Goal: Task Accomplishment & Management: Use online tool/utility

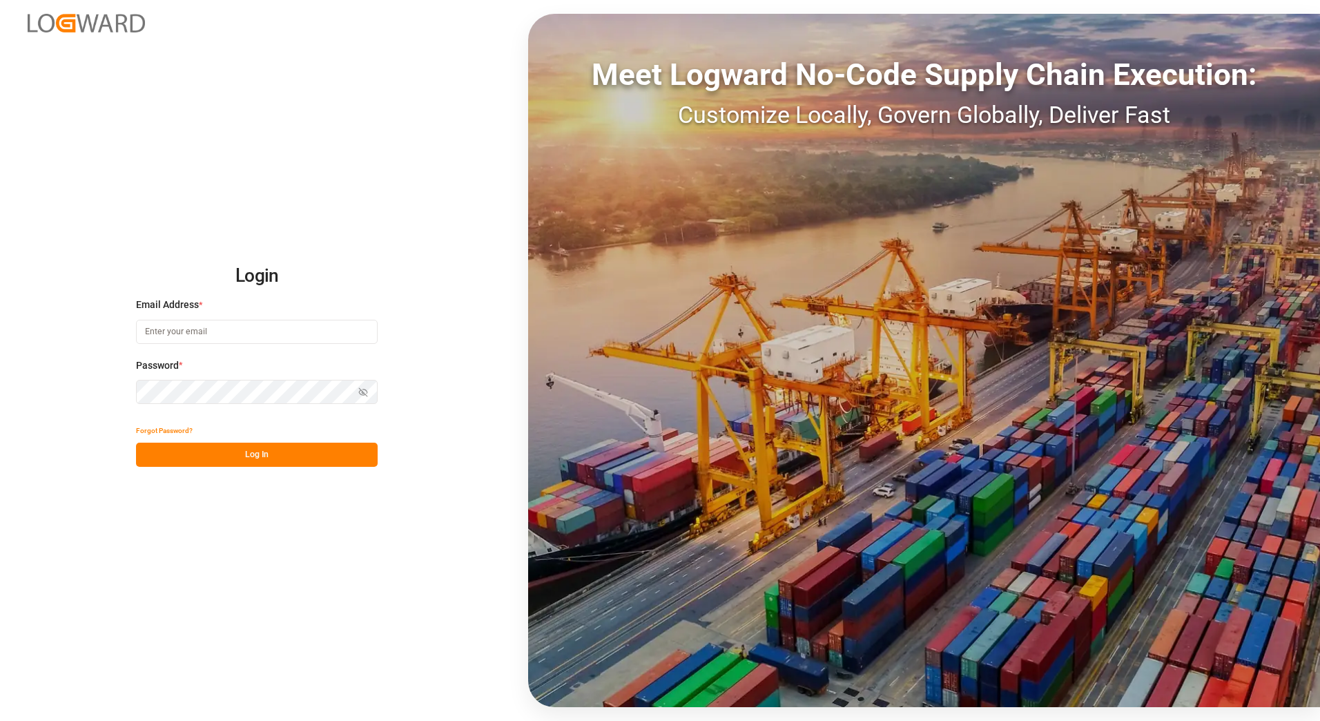
type input "anton.moeller@melitta.at"
click at [250, 447] on button "Log In" at bounding box center [257, 455] width 242 height 24
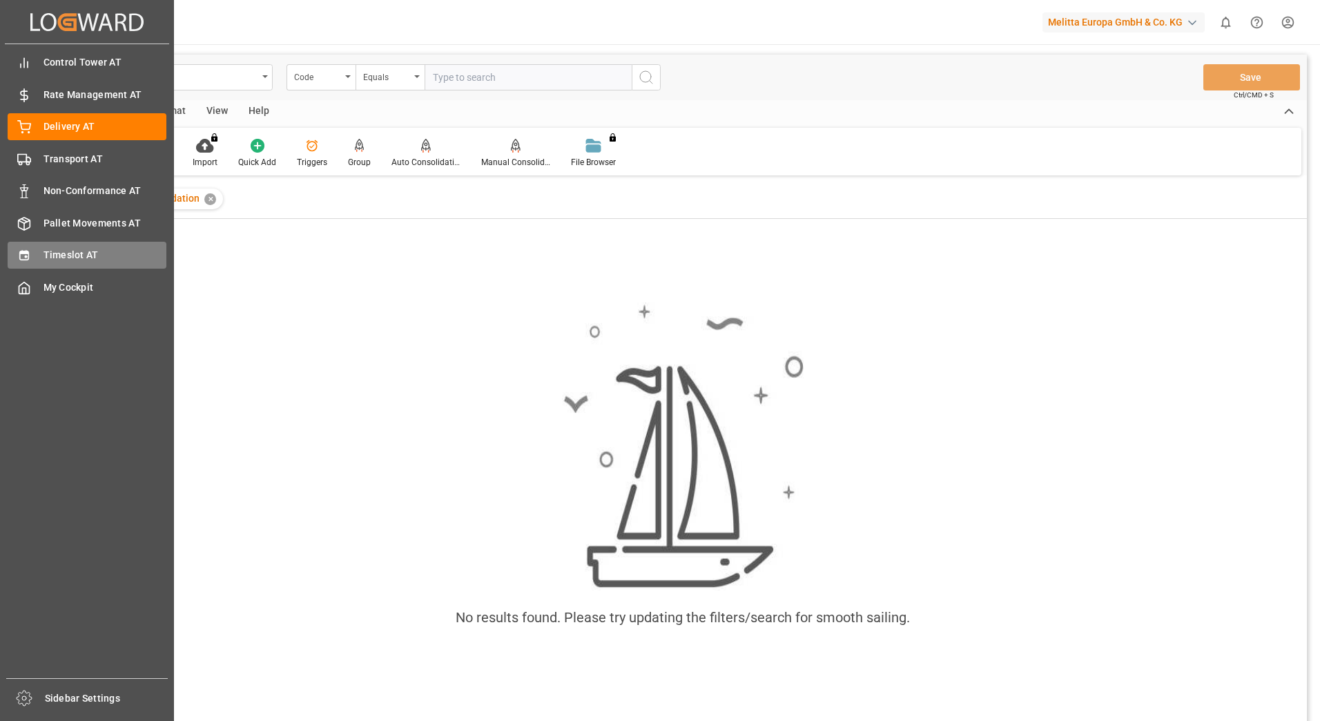
click at [36, 251] on div "Timeslot AT Timeslot AT" at bounding box center [87, 255] width 159 height 27
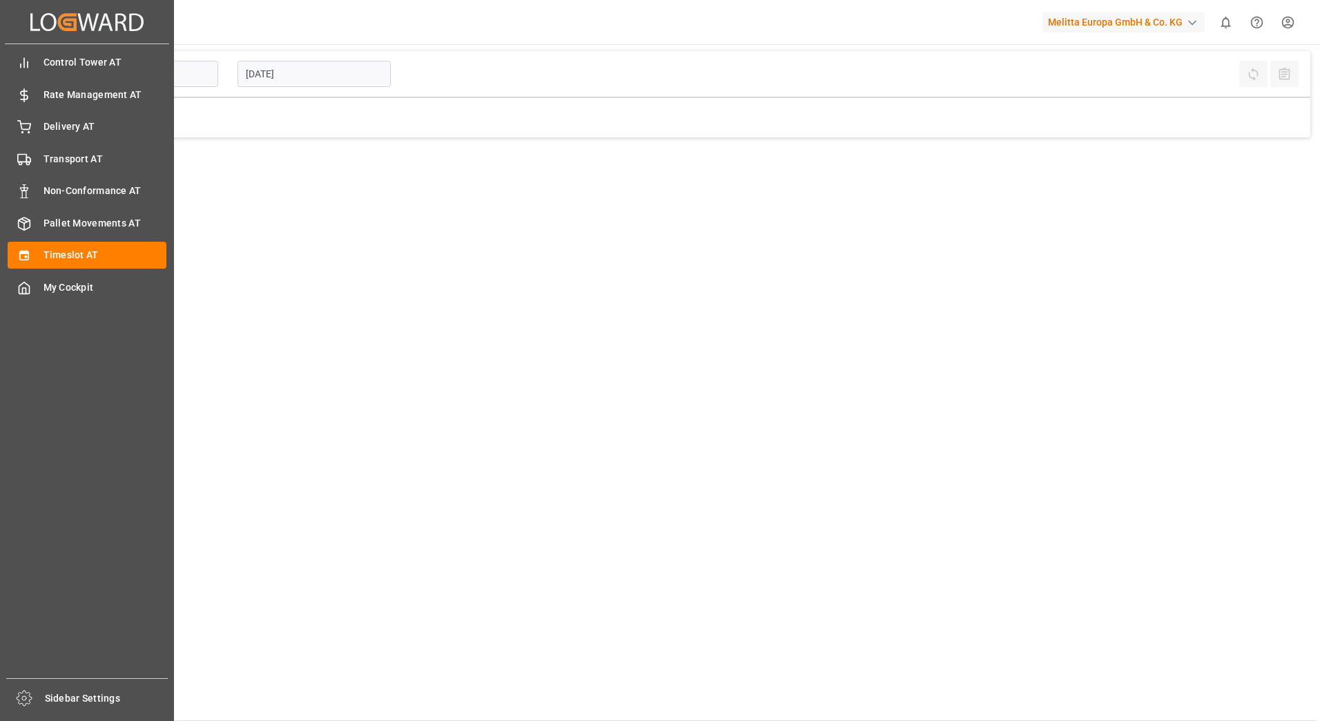
type input "Inbound AT"
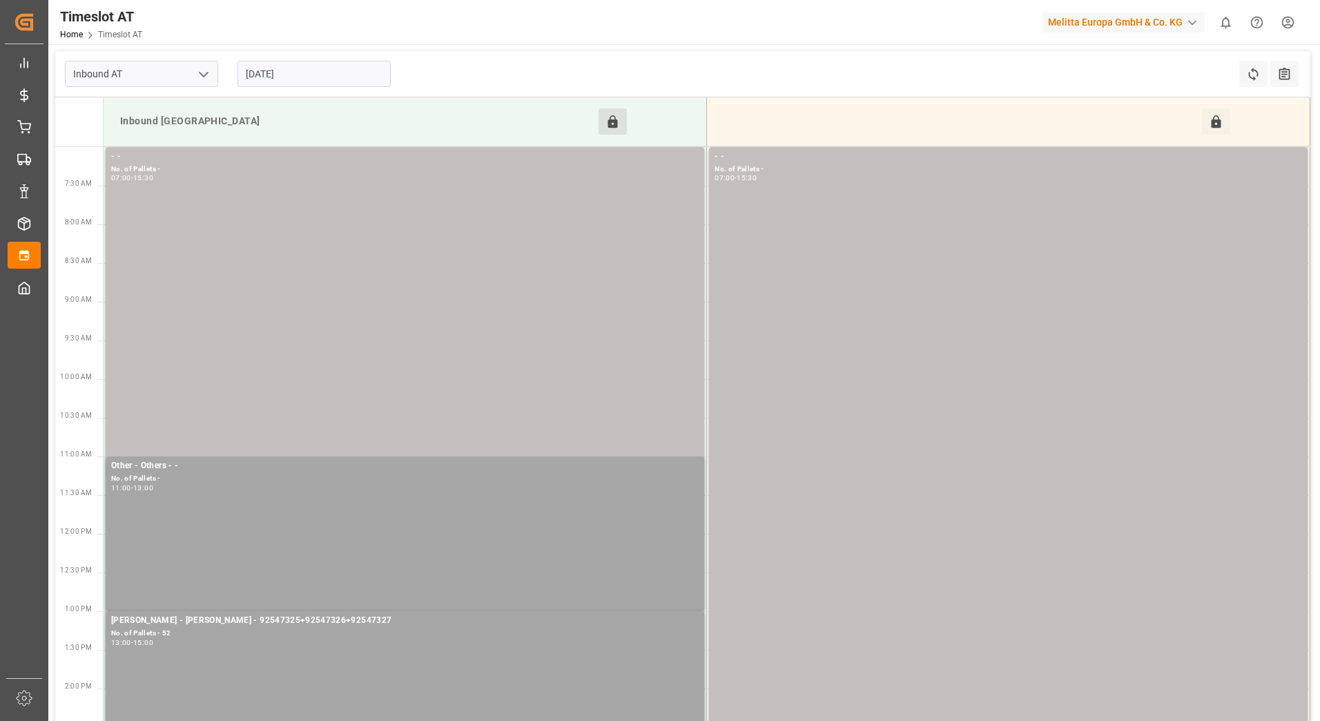
click at [612, 113] on button "Click to Unblock this Resource" at bounding box center [613, 121] width 28 height 26
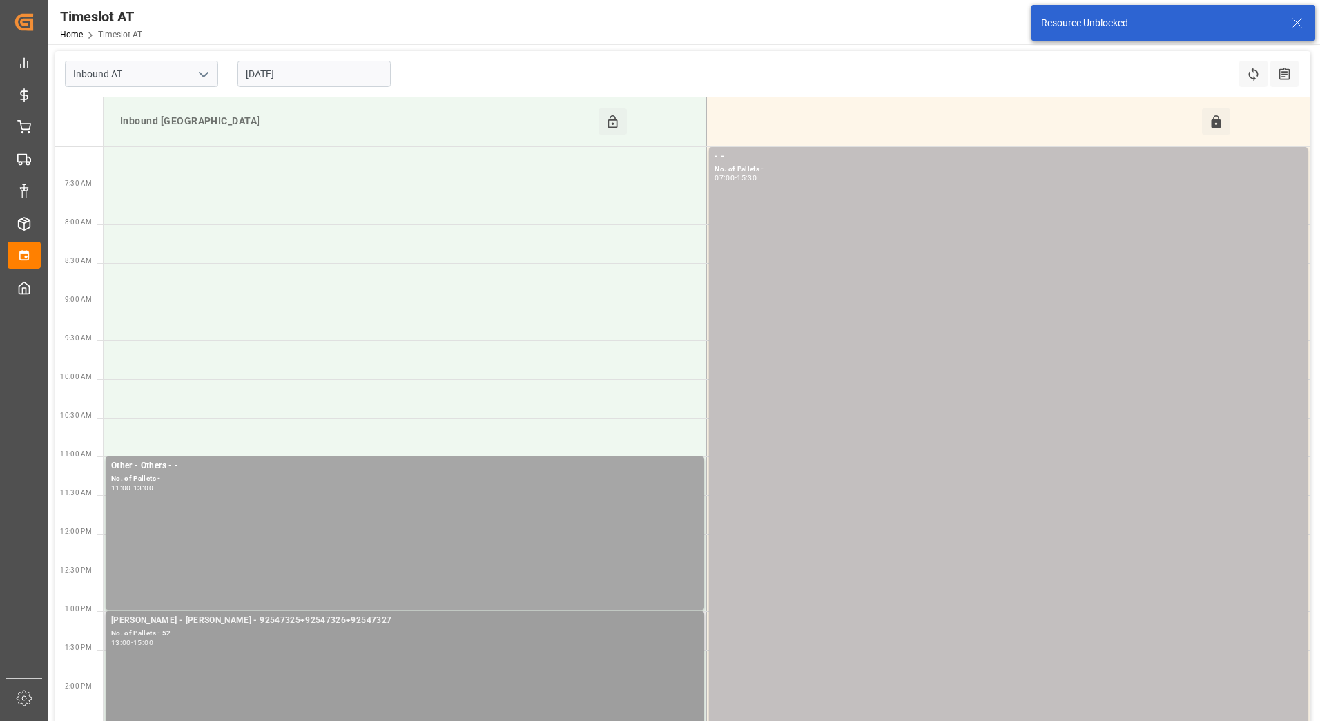
click at [260, 632] on div "No. of Pallets - 52" at bounding box center [405, 634] width 588 height 12
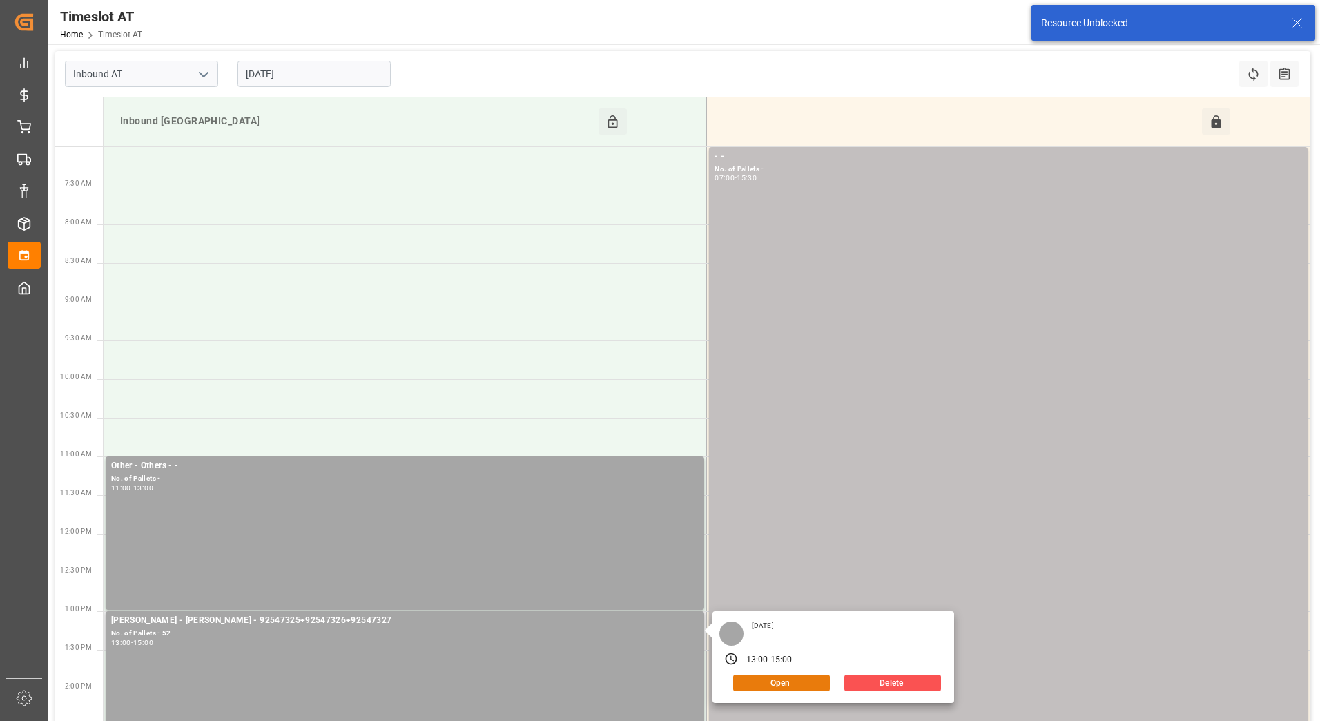
click at [796, 681] on button "Open" at bounding box center [781, 683] width 97 height 17
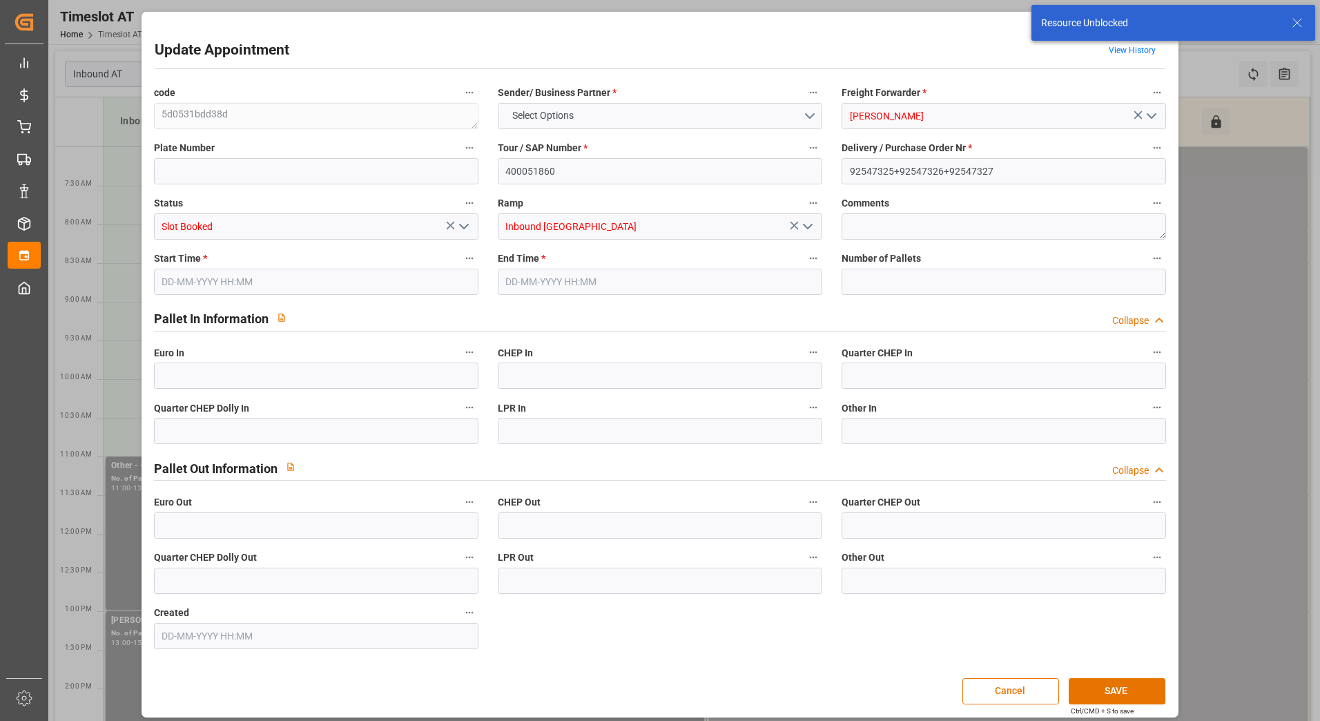
type input "52"
type input "12-08-2025 13:00"
type input "12-08-2025 15:00"
type input "08-08-2025 10:14"
click at [320, 365] on input "text" at bounding box center [316, 375] width 325 height 26
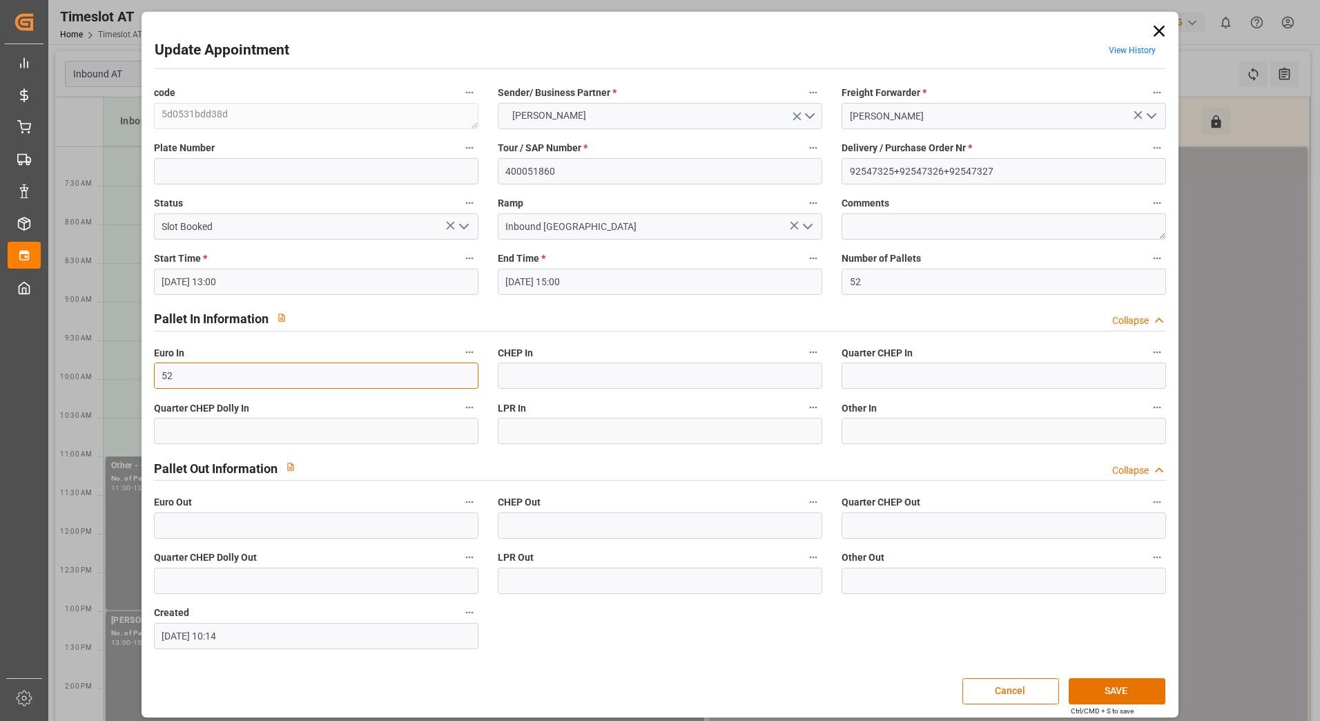
type input "52"
click at [465, 226] on polyline "open menu" at bounding box center [464, 226] width 8 height 4
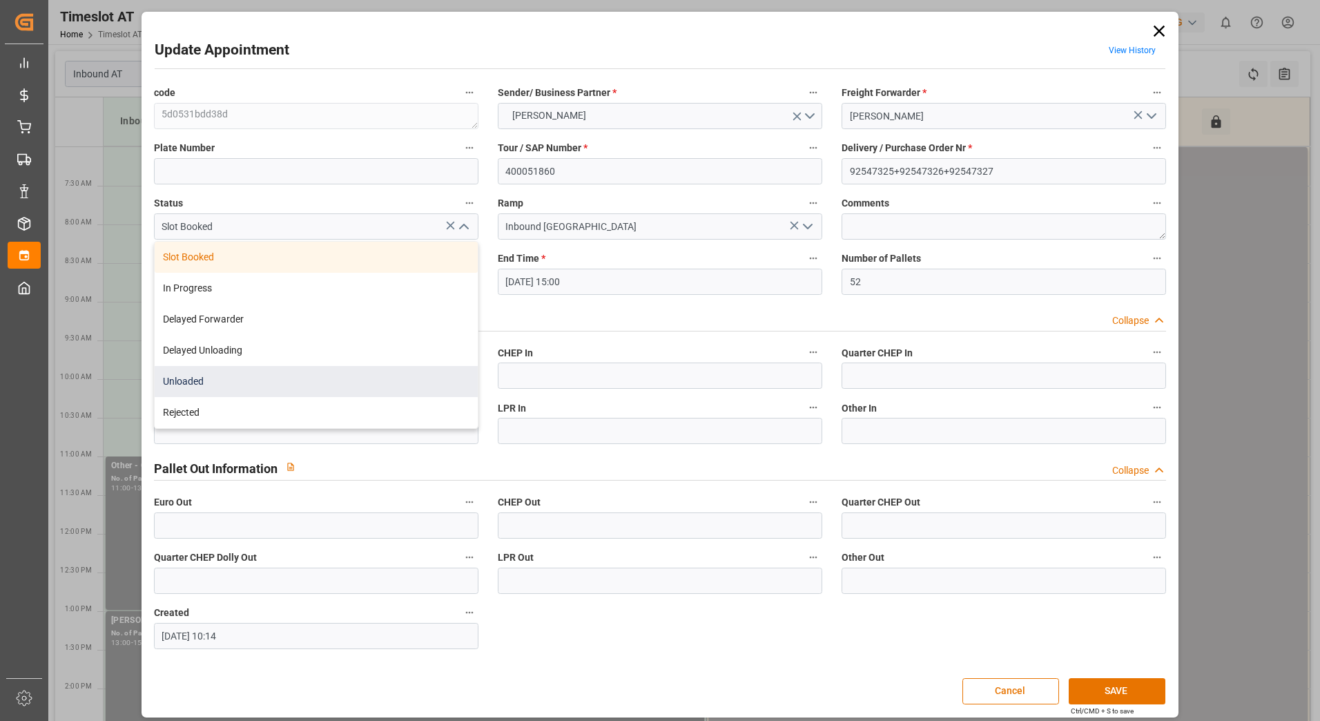
click at [280, 370] on div "Unloaded" at bounding box center [316, 381] width 323 height 31
type input "Unloaded"
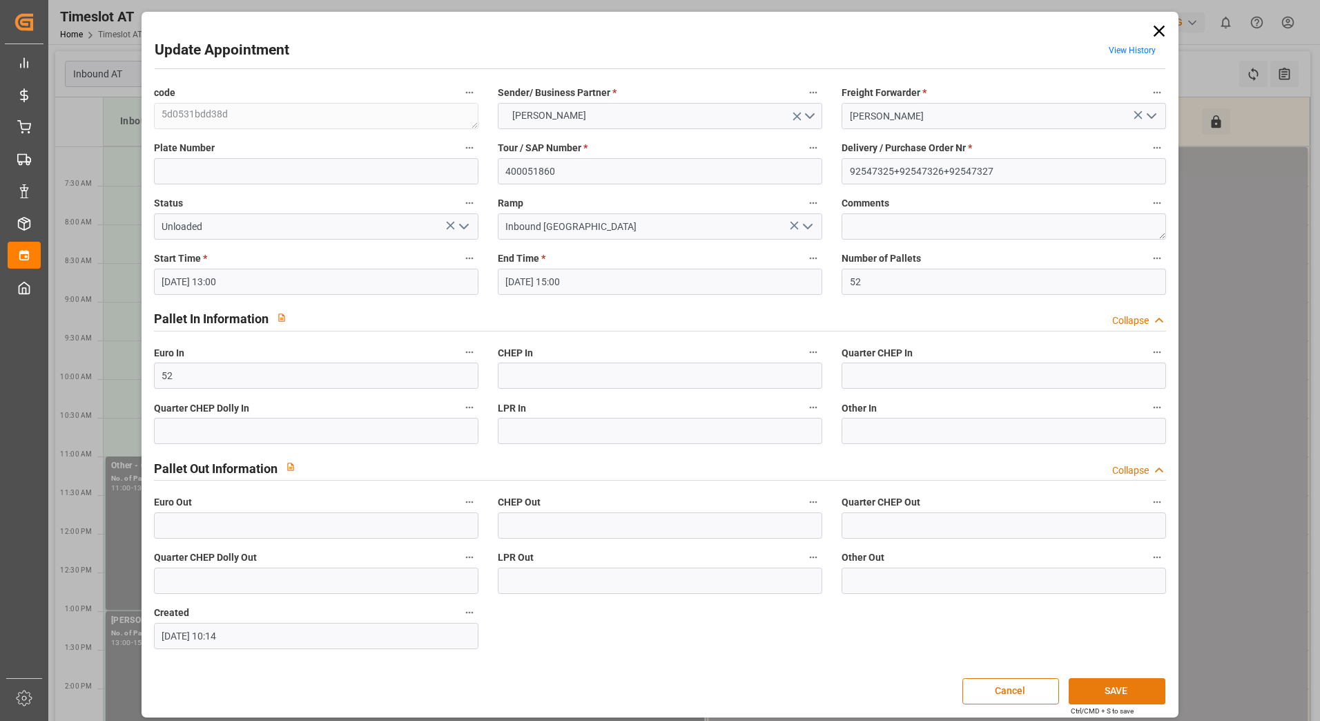
click at [1121, 693] on button "SAVE" at bounding box center [1117, 691] width 97 height 26
